Goal: Transaction & Acquisition: Subscribe to service/newsletter

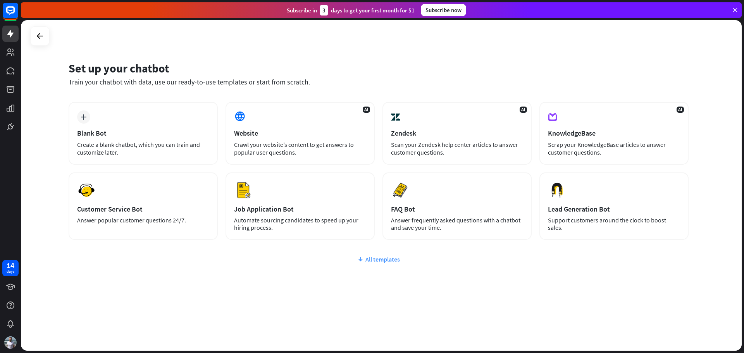
click at [370, 261] on div "All templates" at bounding box center [379, 259] width 620 height 8
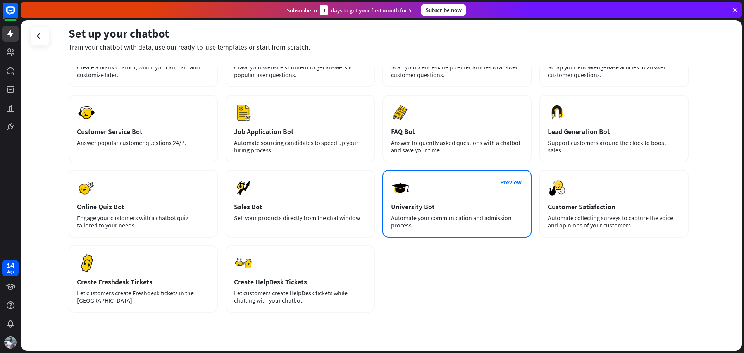
scroll to position [94, 0]
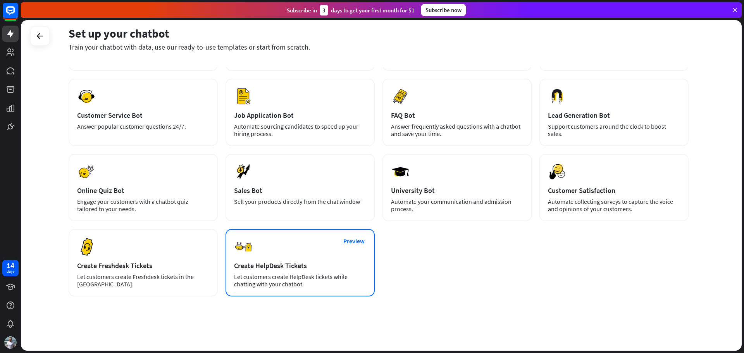
click at [271, 287] on div "Let customers create HelpDesk tickets while chatting with your chatbot." at bounding box center [300, 280] width 132 height 15
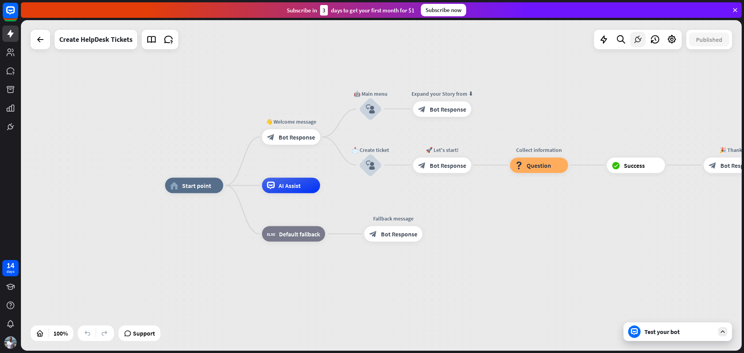
click at [639, 41] on icon at bounding box center [637, 39] width 10 height 10
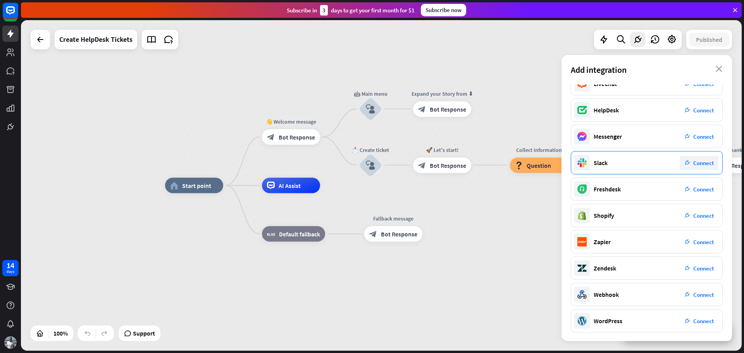
scroll to position [40, 0]
click at [477, 260] on div "home_2 Start point 👋 Welcome message block_bot_response Bot Response 🤖 Main men…" at bounding box center [525, 351] width 720 height 330
click at [720, 66] on icon "close" at bounding box center [718, 69] width 7 height 6
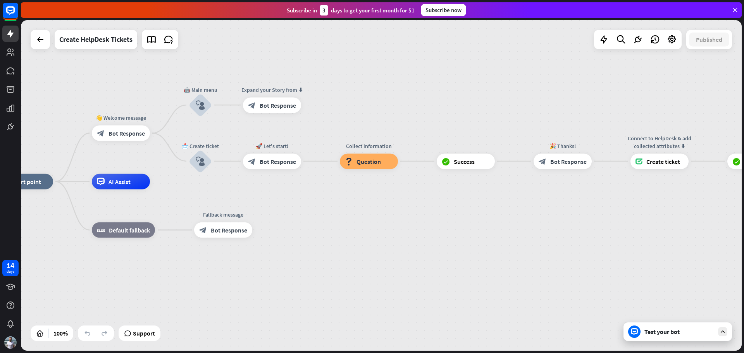
drag, startPoint x: 673, startPoint y: 236, endPoint x: 503, endPoint y: 232, distance: 170.1
click at [503, 232] on div "home_2 Start point 👋 Welcome message block_bot_response Bot Response 🤖 Main men…" at bounding box center [355, 347] width 720 height 330
click at [663, 332] on div "Test your bot" at bounding box center [679, 332] width 70 height 8
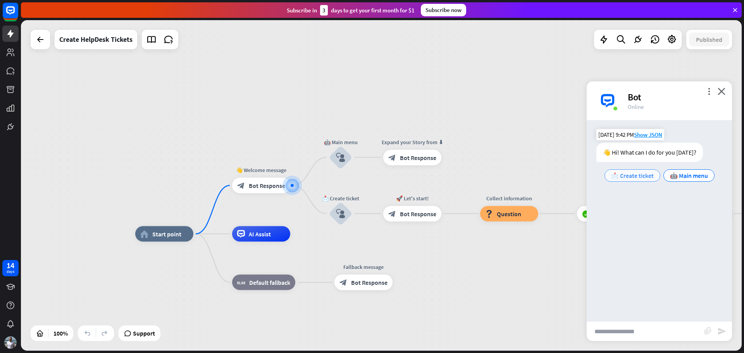
click at [630, 177] on span "📩 Create ticket" at bounding box center [632, 176] width 43 height 8
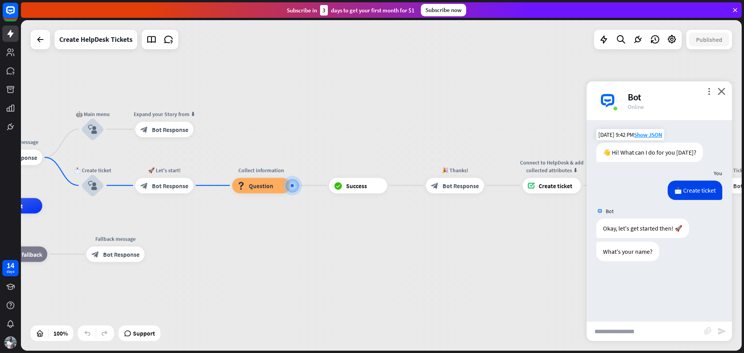
click at [637, 331] on input "text" at bounding box center [644, 330] width 117 height 19
type input "*"
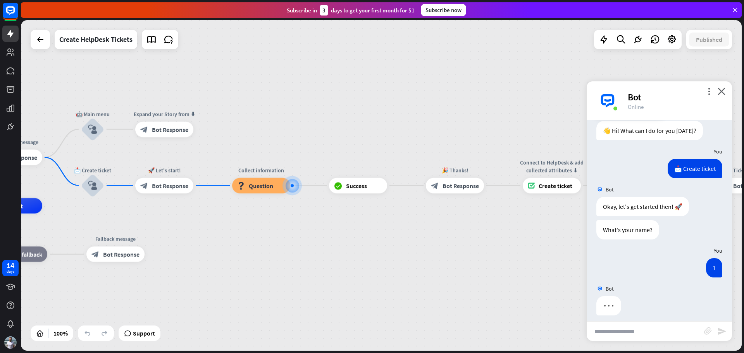
scroll to position [27, 0]
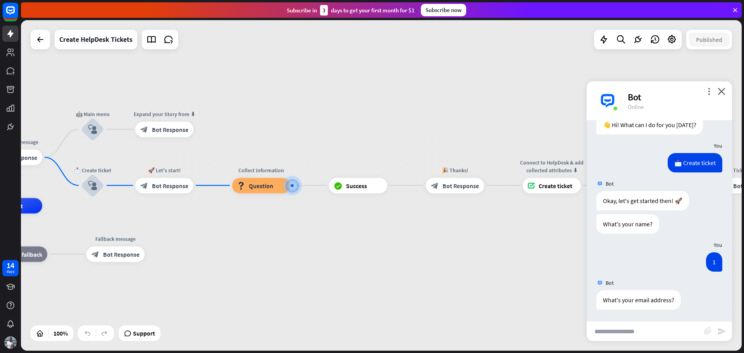
click at [620, 333] on input "text" at bounding box center [644, 330] width 117 height 19
type input "**********"
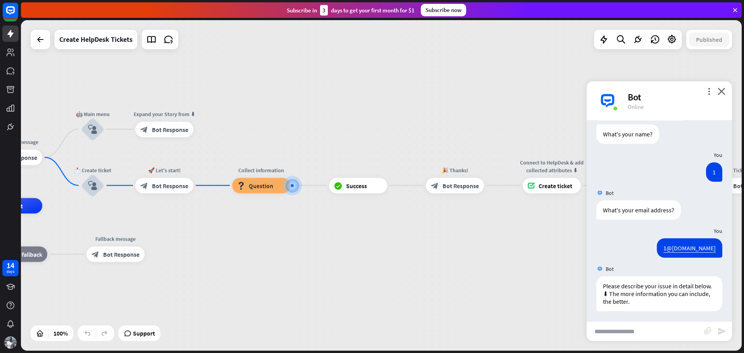
scroll to position [119, 0]
click at [723, 95] on div "more_vert close Bot Online" at bounding box center [658, 100] width 145 height 39
click at [727, 80] on div "home_2 Start point 👋 Welcome message block_bot_response Bot Response 🤖 Main men…" at bounding box center [381, 185] width 720 height 330
click at [17, 33] on link at bounding box center [10, 34] width 16 height 16
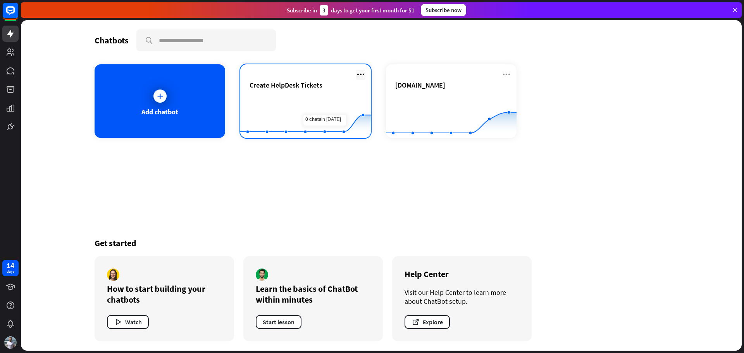
click at [362, 74] on icon at bounding box center [360, 74] width 9 height 9
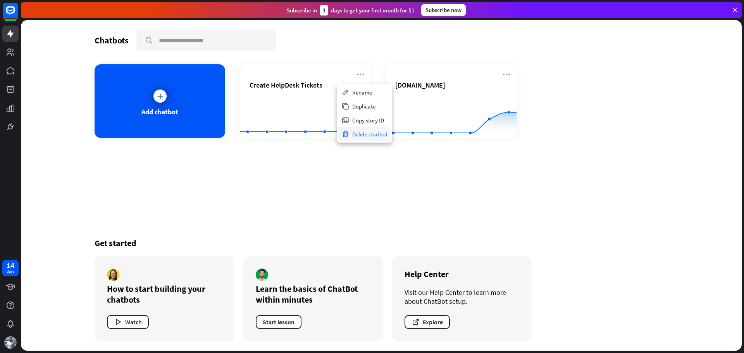
click at [364, 134] on div "Delete chatbot" at bounding box center [364, 134] width 52 height 14
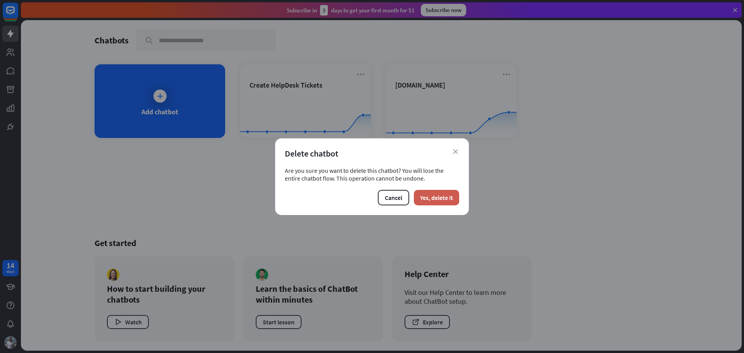
click at [433, 199] on button "Yes, delete it" at bounding box center [436, 197] width 45 height 15
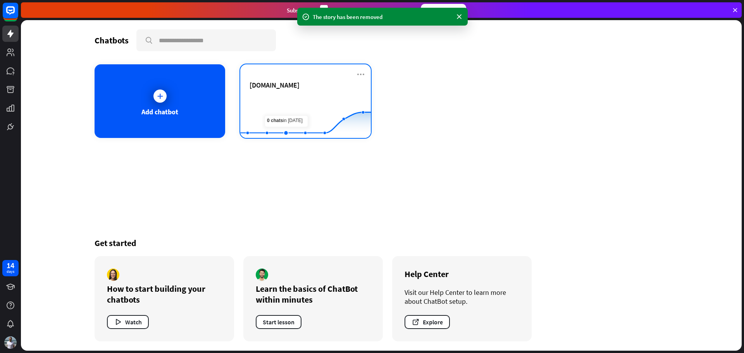
click at [275, 89] on span "[DOMAIN_NAME]" at bounding box center [274, 85] width 50 height 9
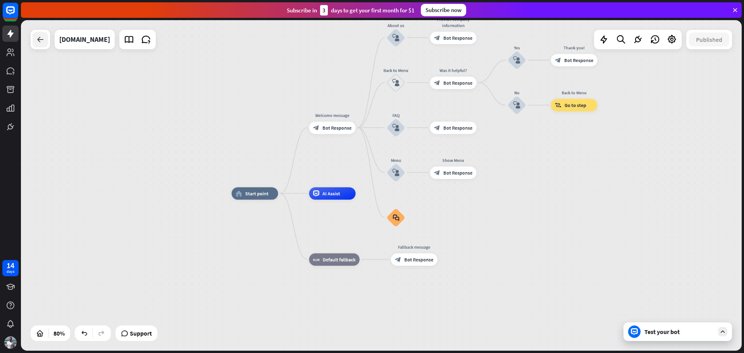
click at [37, 42] on icon at bounding box center [40, 39] width 9 height 9
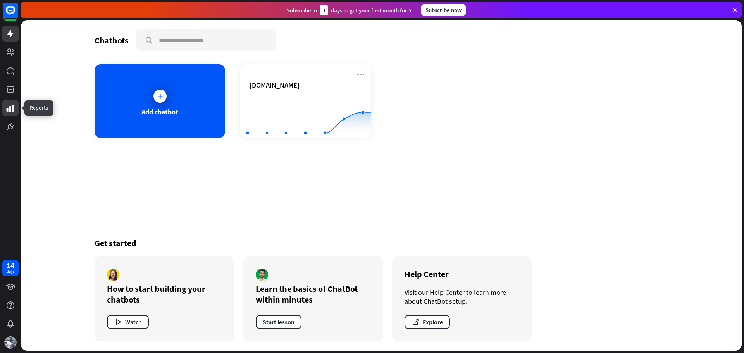
click at [7, 110] on icon at bounding box center [11, 108] width 8 height 7
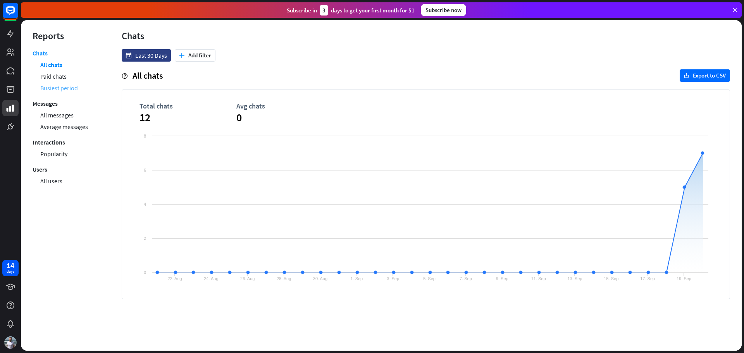
click at [50, 89] on link "Busiest period" at bounding box center [59, 88] width 38 height 12
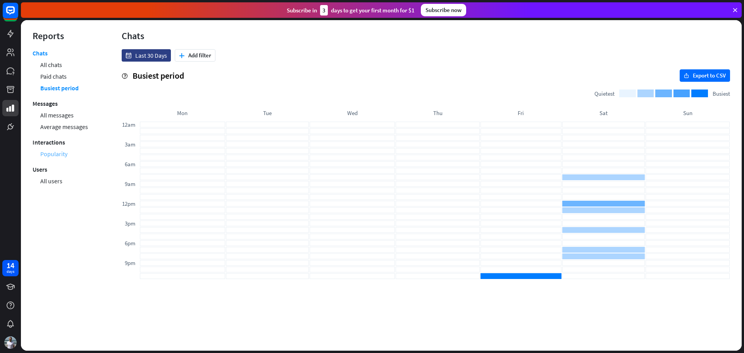
click at [57, 154] on link "Popularity" at bounding box center [53, 154] width 27 height 12
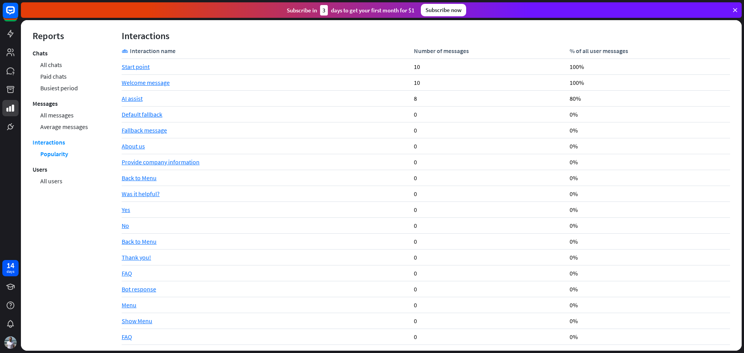
scroll to position [48, 0]
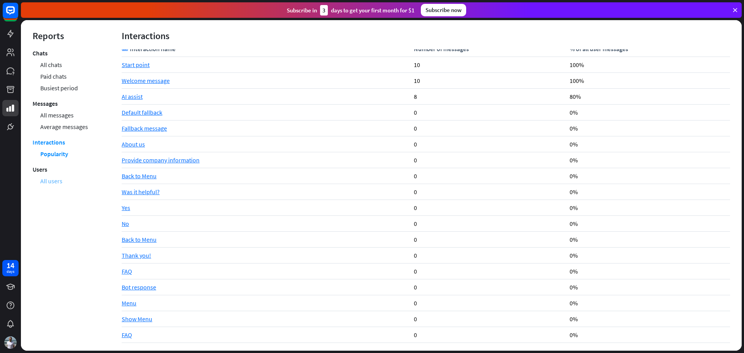
click at [52, 181] on link "All users" at bounding box center [51, 181] width 22 height 12
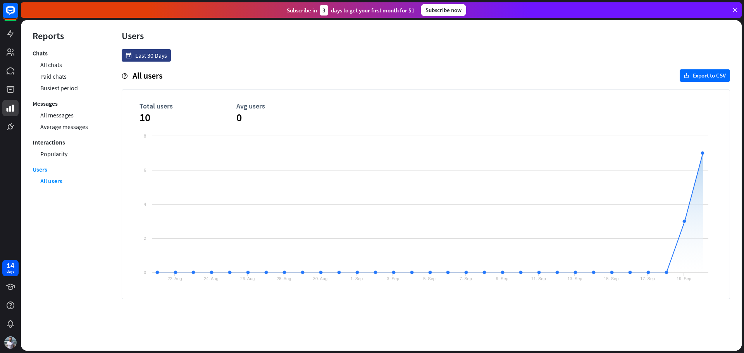
click at [445, 10] on div "Subscribe now" at bounding box center [443, 10] width 45 height 12
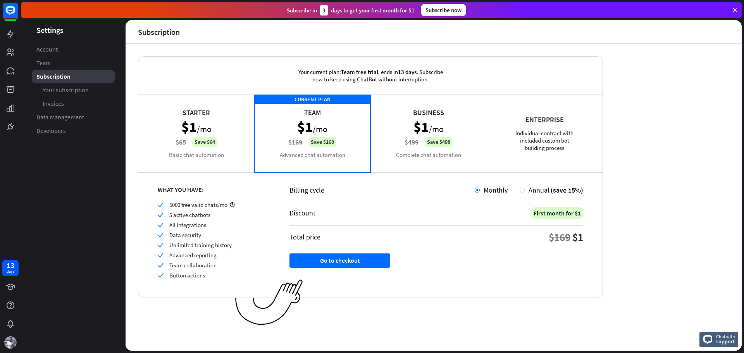
click at [212, 144] on div "Starter $1 /mo $65 Save $64 Basic chat automation" at bounding box center [196, 132] width 116 height 77
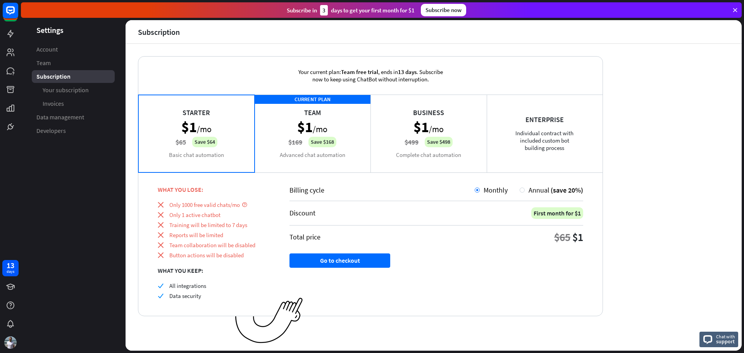
drag, startPoint x: 189, startPoint y: 253, endPoint x: 268, endPoint y: 253, distance: 79.0
click at [268, 253] on div "close Button actions will be disabled" at bounding box center [214, 254] width 112 height 7
click at [309, 138] on div "CURRENT PLAN Team $1 /mo $169 Save $168 Advanced chat automation" at bounding box center [312, 132] width 116 height 77
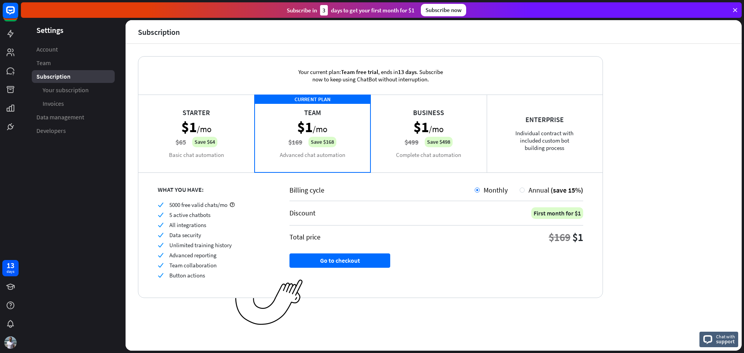
click at [213, 136] on div "Starter $1 /mo $65 Save $64 Basic chat automation" at bounding box center [196, 132] width 116 height 77
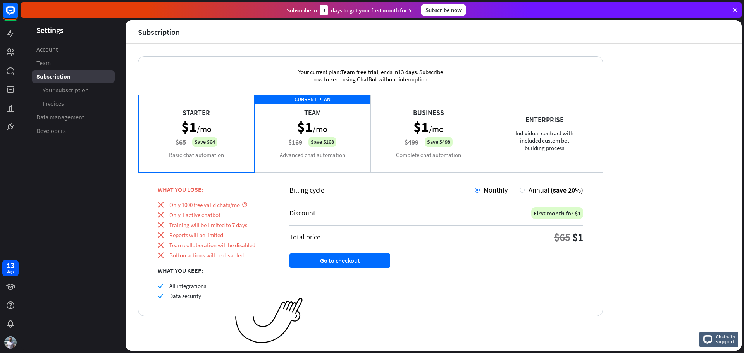
drag, startPoint x: 170, startPoint y: 224, endPoint x: 253, endPoint y: 223, distance: 83.7
click at [253, 223] on div "close Training will be limited to 7 days" at bounding box center [214, 224] width 112 height 7
click at [521, 190] on div at bounding box center [521, 189] width 5 height 5
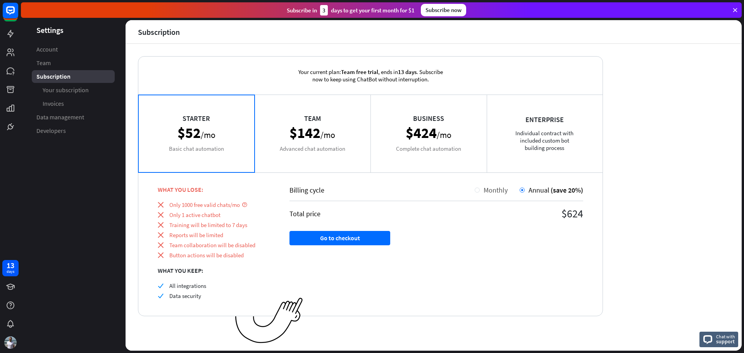
click at [478, 189] on div at bounding box center [476, 189] width 5 height 5
